Goal: Information Seeking & Learning: Learn about a topic

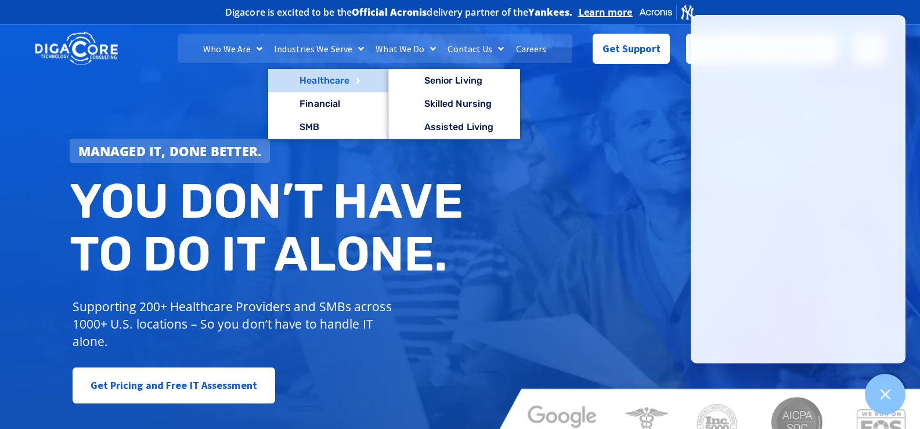
click at [311, 78] on link "Healthcare" at bounding box center [328, 80] width 120 height 23
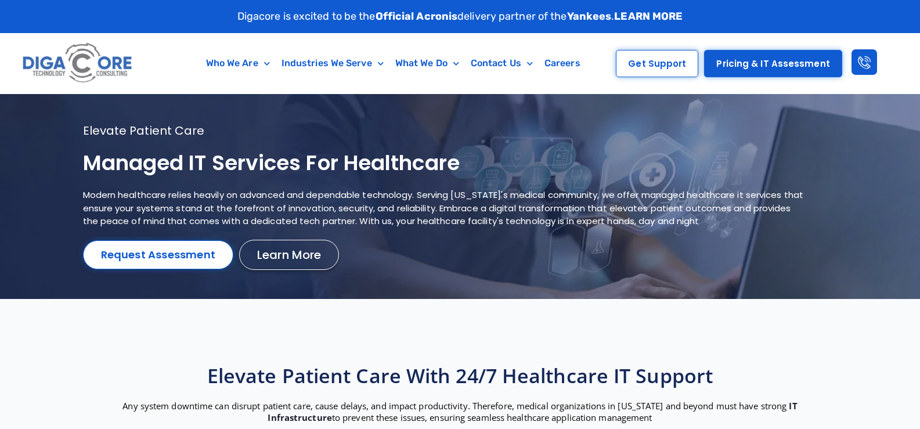
click at [309, 158] on h1 "Managed IT services for healthcare" at bounding box center [446, 163] width 726 height 27
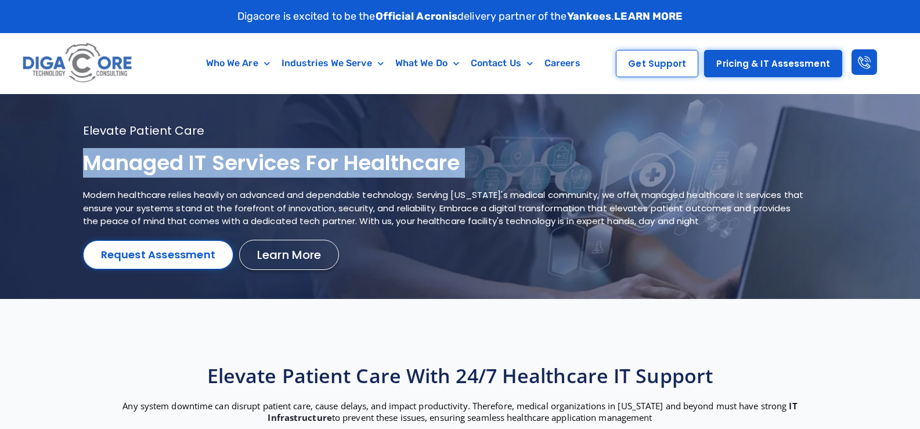
click at [309, 158] on h1 "Managed IT services for healthcare" at bounding box center [446, 163] width 726 height 27
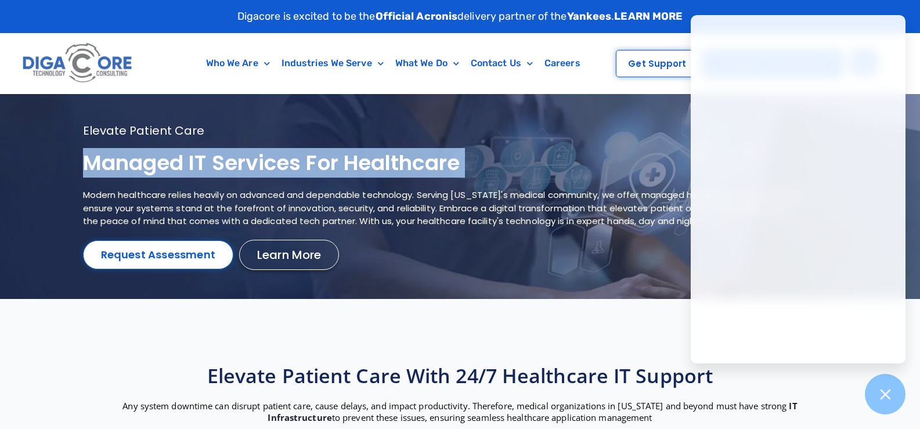
copy div "Managed IT services for healthcare"
click at [881, 379] on div at bounding box center [886, 394] width 42 height 42
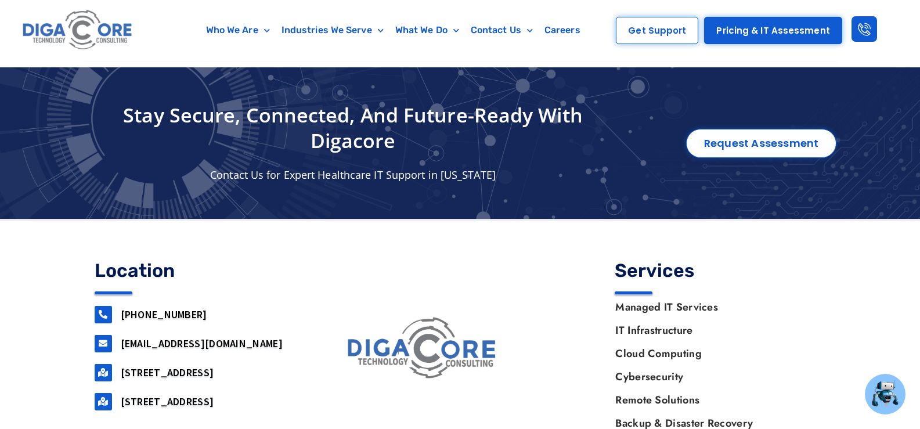
scroll to position [3988, 0]
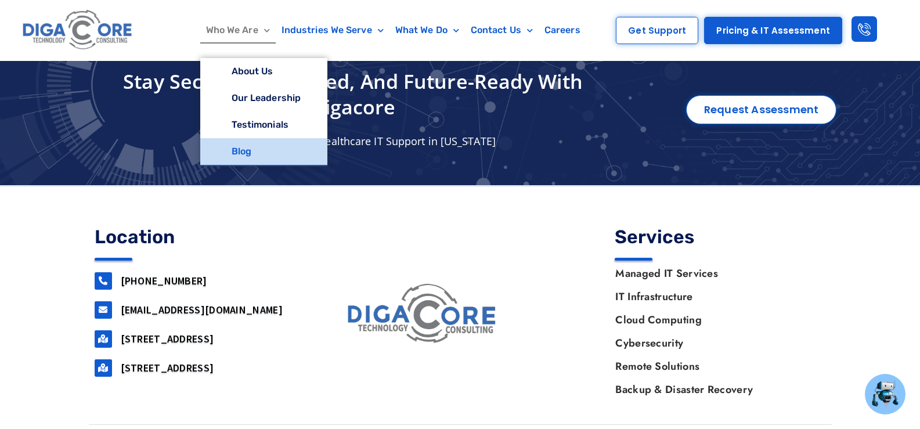
click at [243, 144] on link "Blog" at bounding box center [263, 151] width 127 height 27
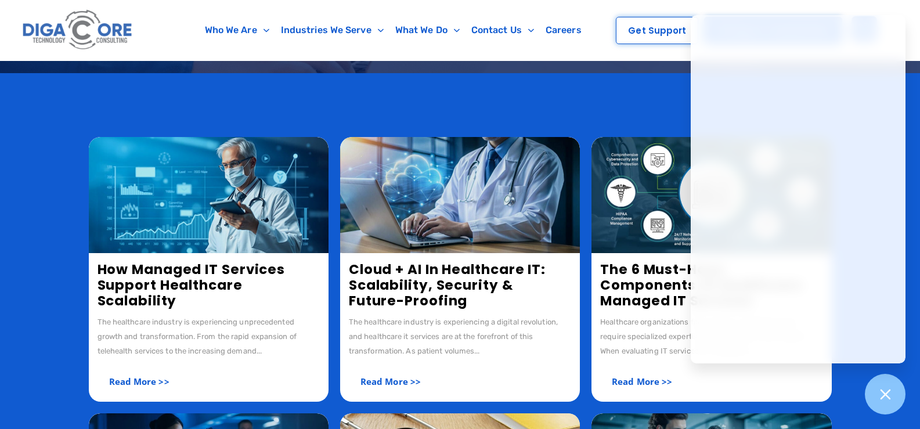
scroll to position [232, 0]
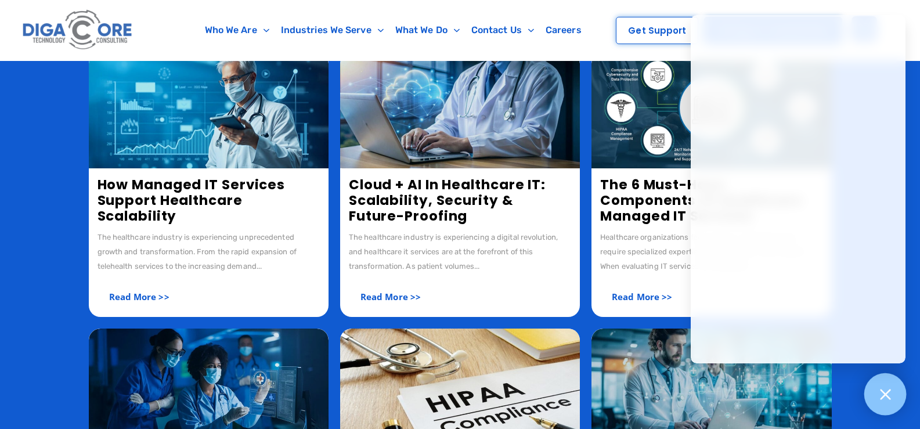
click at [898, 404] on div at bounding box center [886, 394] width 42 height 42
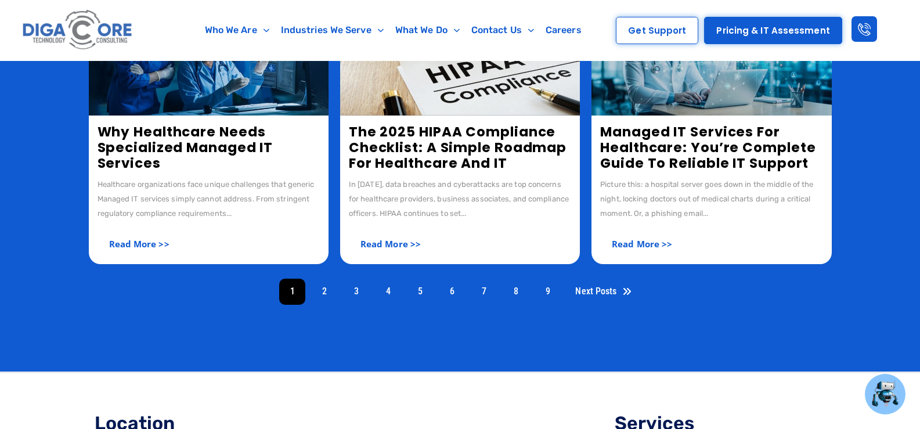
scroll to position [581, 0]
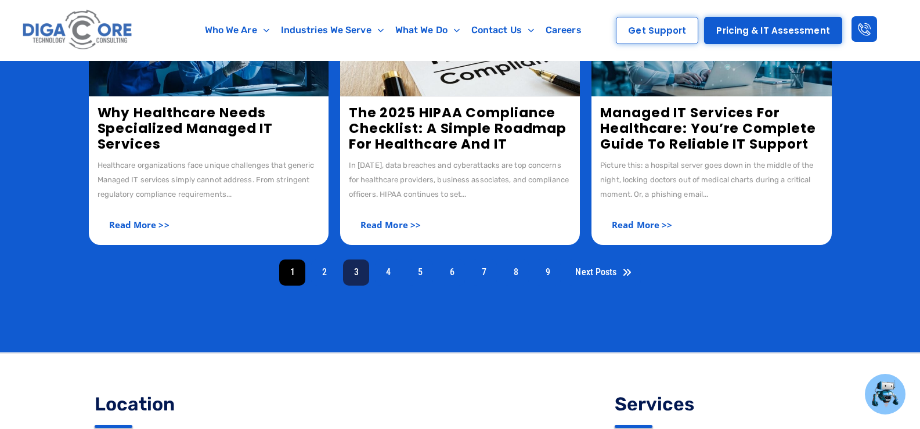
click at [352, 274] on link "3" at bounding box center [356, 273] width 26 height 26
click at [391, 268] on link "4" at bounding box center [388, 273] width 26 height 26
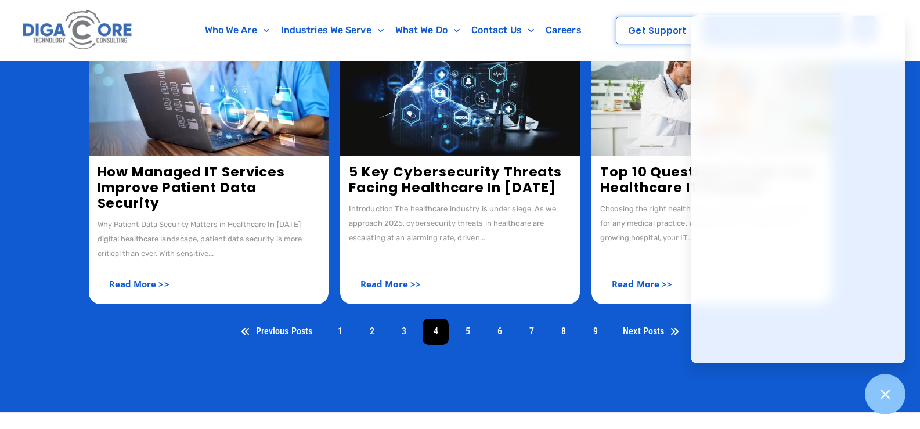
scroll to position [523, 0]
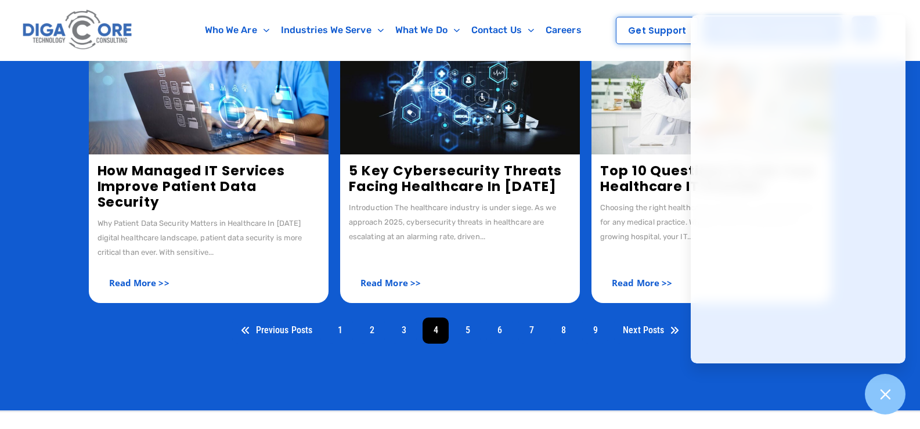
click at [430, 184] on link "5 Key Cybersecurity Threats Facing Healthcare in 2025" at bounding box center [455, 178] width 213 height 34
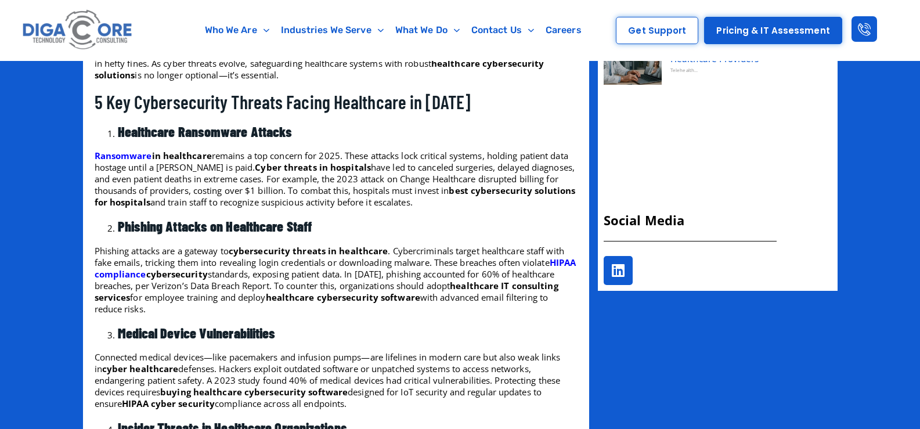
scroll to position [755, 0]
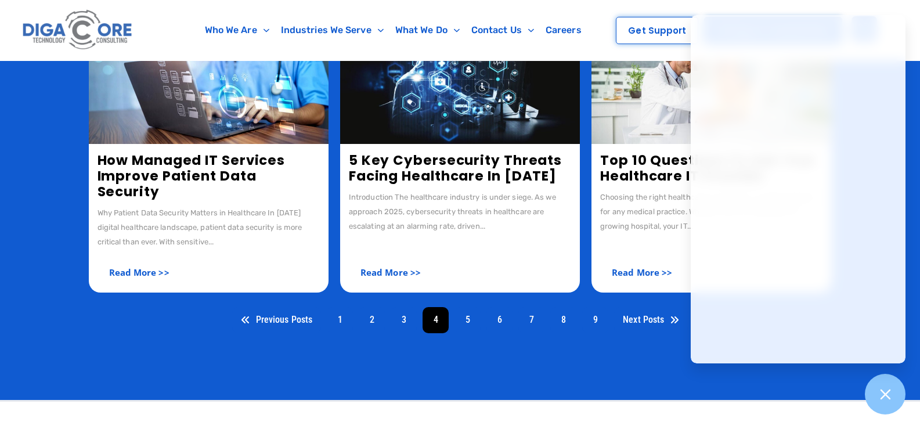
scroll to position [575, 0]
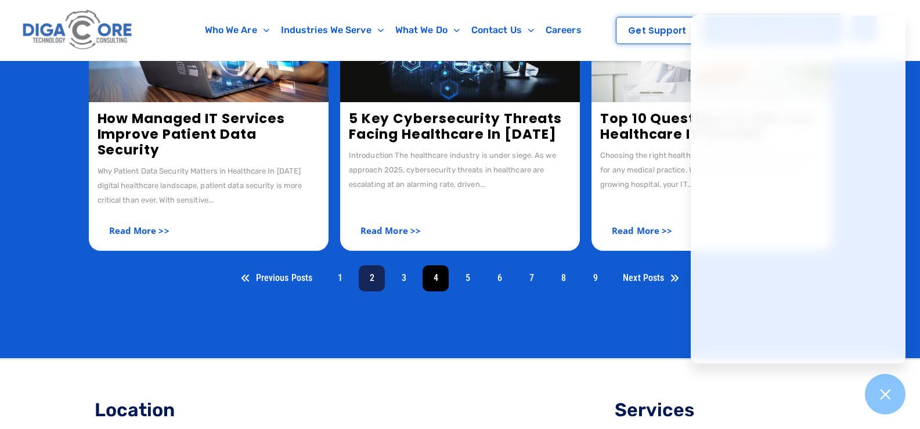
click at [368, 265] on link "2" at bounding box center [372, 278] width 26 height 26
click at [883, 398] on icon at bounding box center [885, 394] width 15 height 15
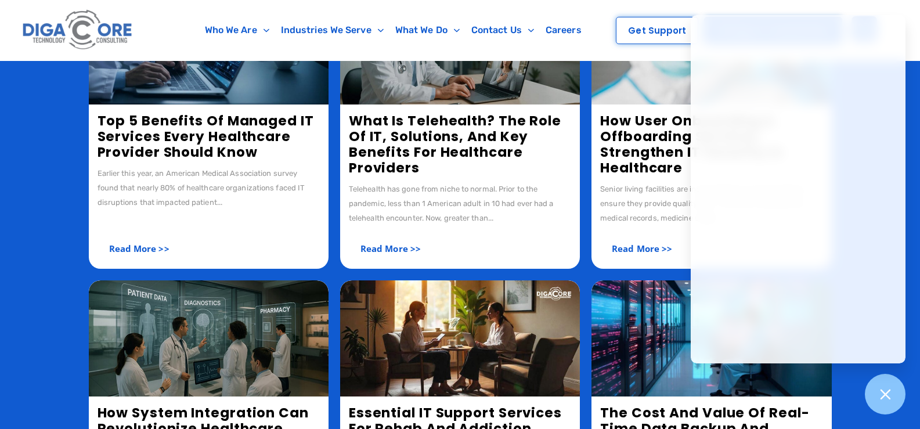
scroll to position [174, 0]
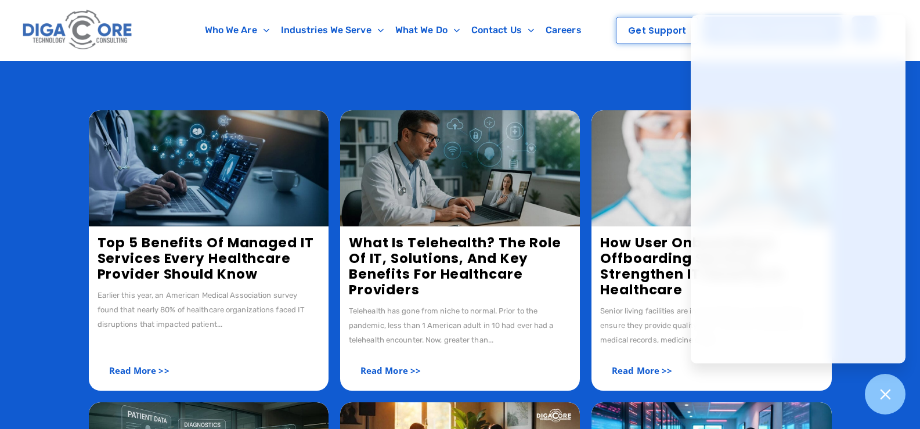
click at [168, 252] on link "Top 5 Benefits of Managed IT Services Every Healthcare Provider Should Know" at bounding box center [206, 258] width 217 height 50
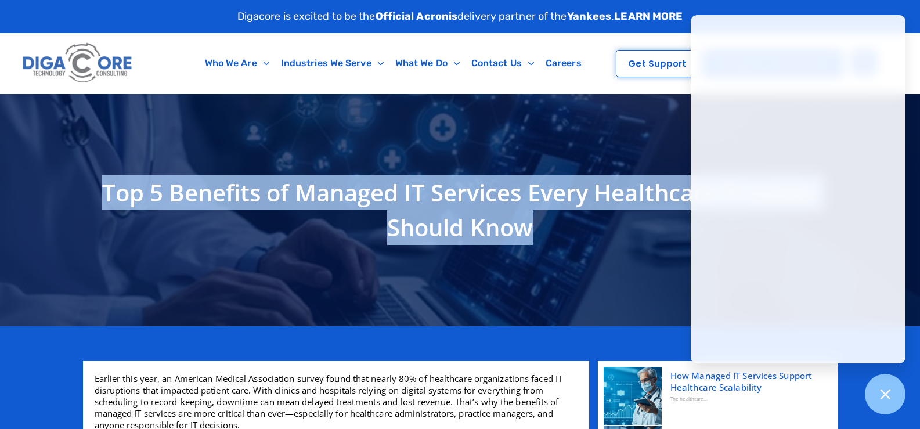
copy h1 "Top 5 Benefits of Managed IT Services Every Healthcare Provider Should Know"
drag, startPoint x: 82, startPoint y: 175, endPoint x: 572, endPoint y: 226, distance: 492.6
click at [572, 226] on div "Top 5 Benefits of Managed IT Services Every Healthcare Provider Should Know" at bounding box center [460, 210] width 755 height 81
click at [896, 394] on div at bounding box center [886, 394] width 42 height 42
